Goal: Find specific fact: Find contact information

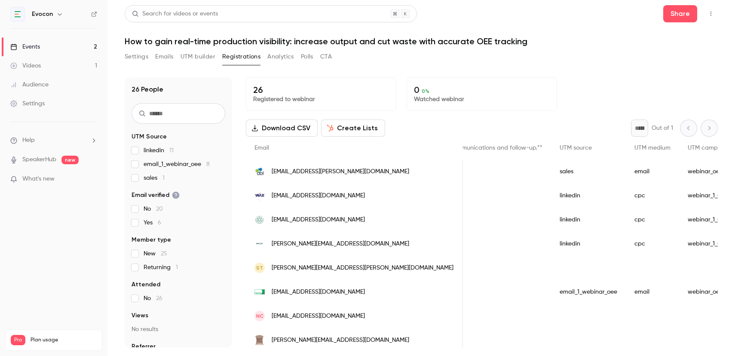
scroll to position [0, 822]
drag, startPoint x: 363, startPoint y: 167, endPoint x: 269, endPoint y: 170, distance: 93.3
click at [269, 170] on div "[EMAIL_ADDRESS][PERSON_NAME][DOMAIN_NAME]" at bounding box center [354, 171] width 217 height 24
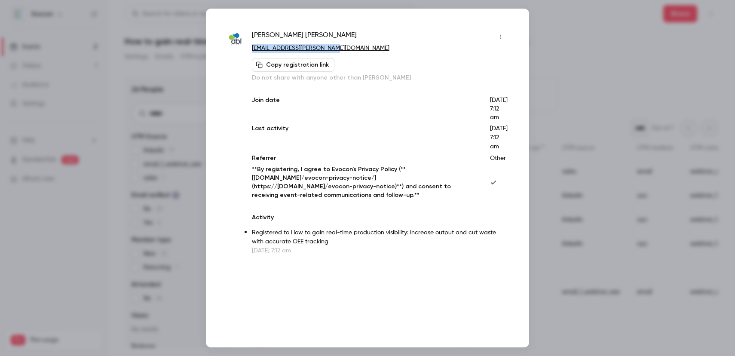
drag, startPoint x: 345, startPoint y: 47, endPoint x: 251, endPoint y: 46, distance: 94.1
click at [252, 46] on p "[EMAIL_ADDRESS][PERSON_NAME][DOMAIN_NAME]" at bounding box center [380, 48] width 256 height 9
copy link "[EMAIL_ADDRESS][PERSON_NAME][DOMAIN_NAME]"
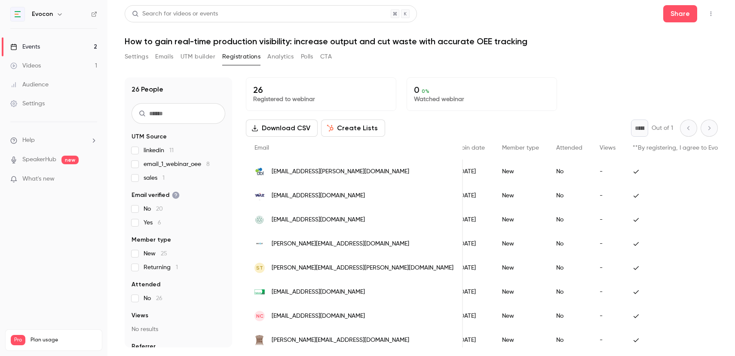
scroll to position [0, 0]
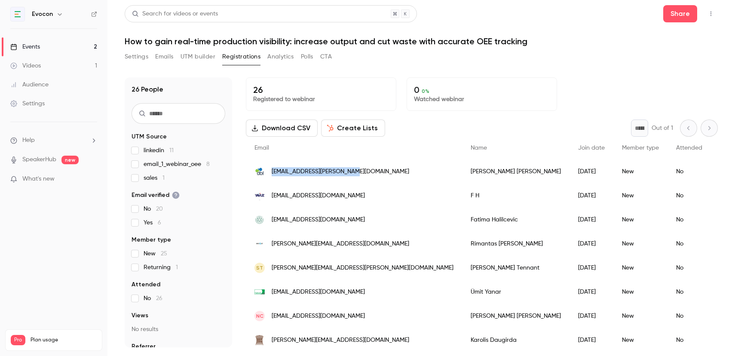
drag, startPoint x: 361, startPoint y: 171, endPoint x: 270, endPoint y: 174, distance: 91.6
click at [270, 174] on div "[EMAIL_ADDRESS][PERSON_NAME][DOMAIN_NAME]" at bounding box center [354, 171] width 216 height 24
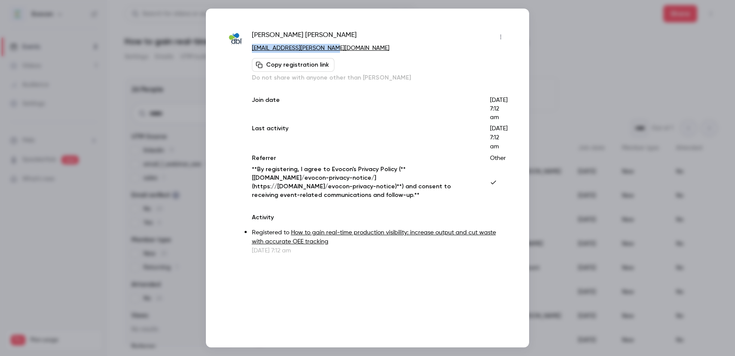
drag, startPoint x: 338, startPoint y: 49, endPoint x: 248, endPoint y: 50, distance: 89.8
click at [248, 50] on div "[PERSON_NAME] [PERSON_NAME][EMAIL_ADDRESS][PERSON_NAME][DOMAIN_NAME] Copy regis…" at bounding box center [367, 142] width 280 height 225
copy link "[EMAIL_ADDRESS][PERSON_NAME][DOMAIN_NAME]"
